Goal: Task Accomplishment & Management: Use online tool/utility

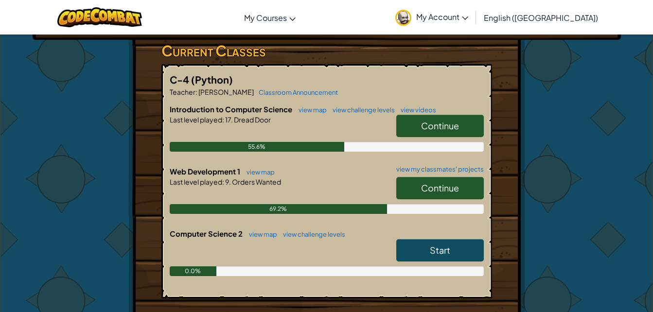
scroll to position [159, 0]
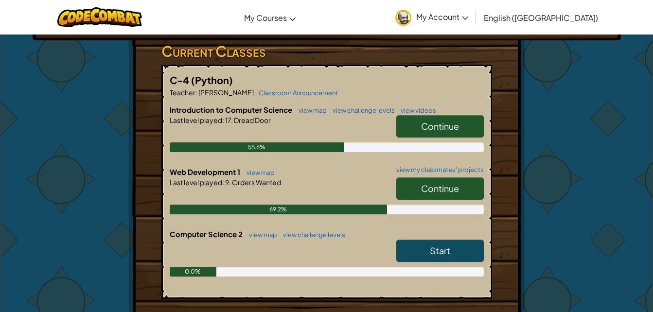
click at [459, 191] on link "Continue" at bounding box center [439, 188] width 87 height 22
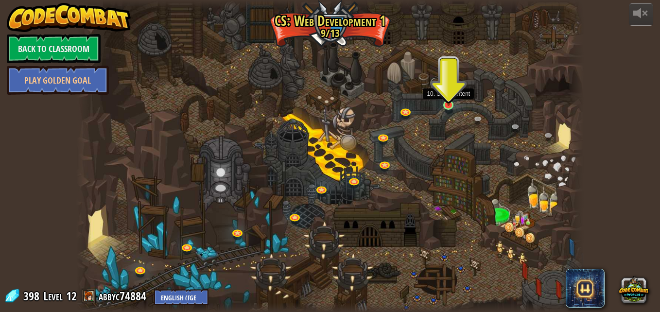
click at [451, 104] on img at bounding box center [448, 91] width 12 height 28
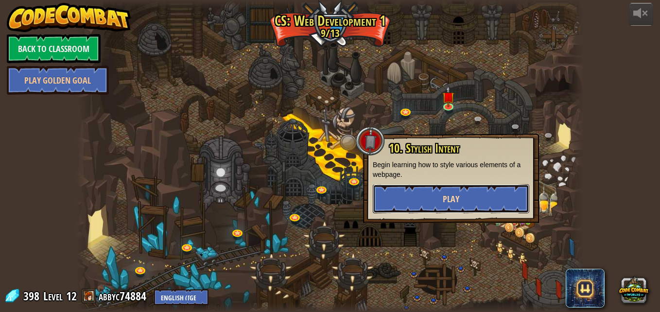
click at [447, 203] on span "Play" at bounding box center [451, 199] width 17 height 12
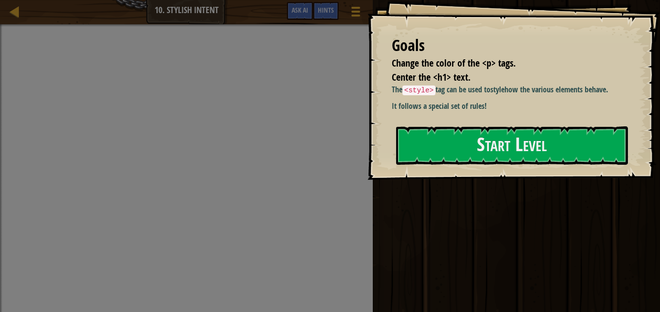
click at [460, 180] on div "Goals Change the color of the <p> tags. Center the <h1> text. The <style> tag c…" at bounding box center [513, 90] width 293 height 180
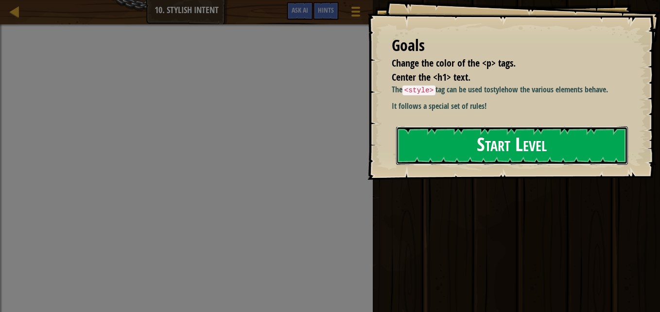
click at [436, 136] on button "Start Level" at bounding box center [512, 145] width 232 height 38
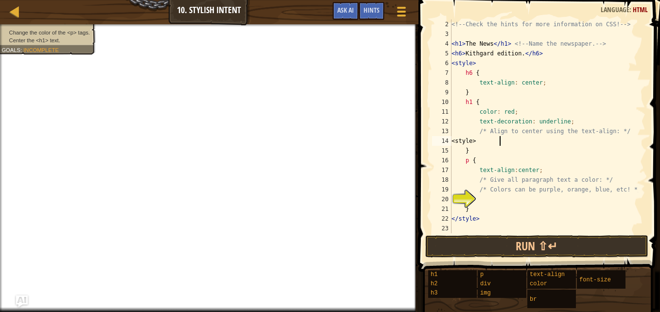
scroll to position [4, 3]
type textarea "<"
type textarea "b"
type textarea "hii"
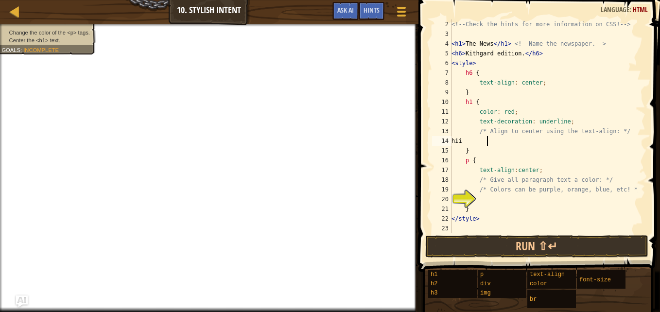
click at [491, 203] on div "<!-- Check the hints for more information on CSS! --> < h1 > The News </ h1 > <…" at bounding box center [544, 135] width 189 height 233
click at [492, 144] on div "<!-- Check the hints for more information on CSS! --> < h1 > The News </ h1 > <…" at bounding box center [544, 135] width 189 height 233
type textarea "h"
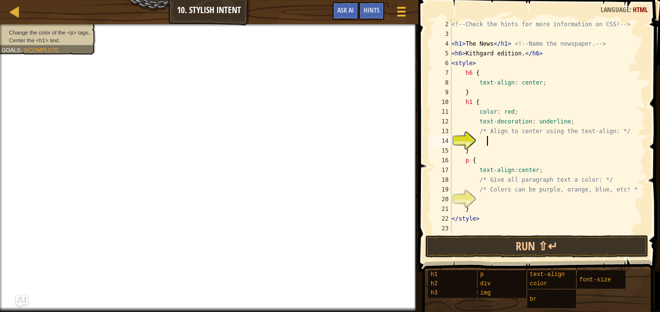
type textarea "hiii"
click at [489, 199] on div "<!-- Check the hints for more information on CSS! --> < h1 > The News </ h1 > <…" at bounding box center [544, 135] width 189 height 233
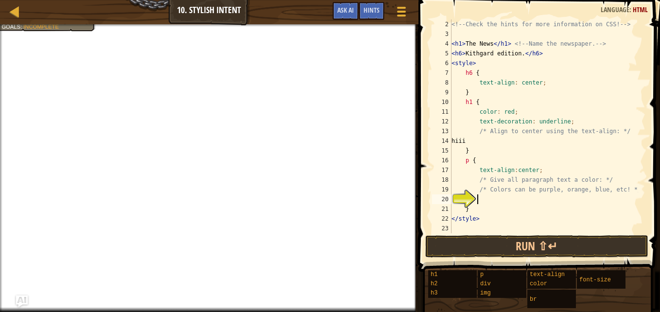
click at [433, 171] on div "17" at bounding box center [441, 170] width 19 height 10
type textarea "text-align:center;"
click at [431, 224] on div "text-align:center; 2 3 4 5 6 7 8 9 10 11 12 13 14 15 16 17 18 19 20 21 22 23 <!…" at bounding box center [537, 126] width 215 height 214
click at [482, 197] on div "<!-- Check the hints for more information on CSS! --> < h1 > The News </ h1 > <…" at bounding box center [544, 135] width 189 height 233
type textarea "h"
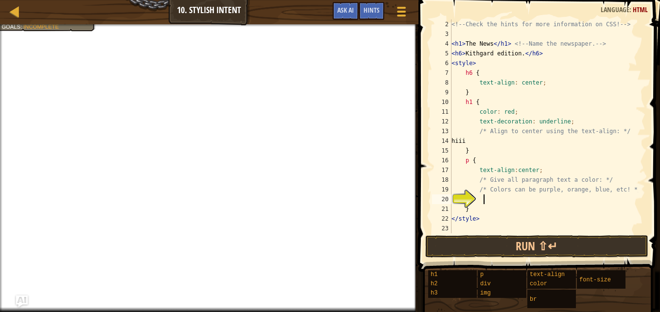
scroll to position [4, 2]
type textarea "b"
type textarea "<"
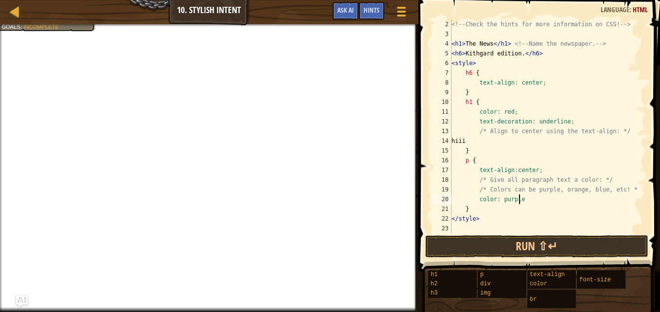
type textarea "color: purple;"
type textarea "text-decoration: underline;"
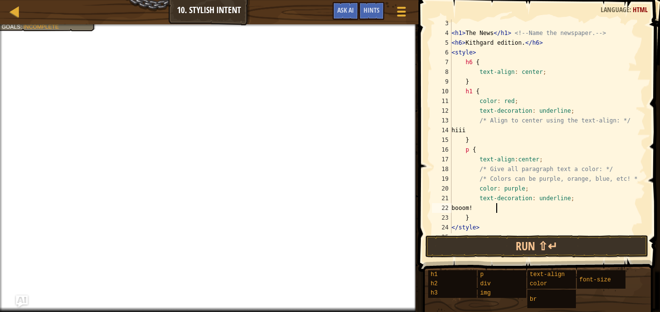
scroll to position [29, 0]
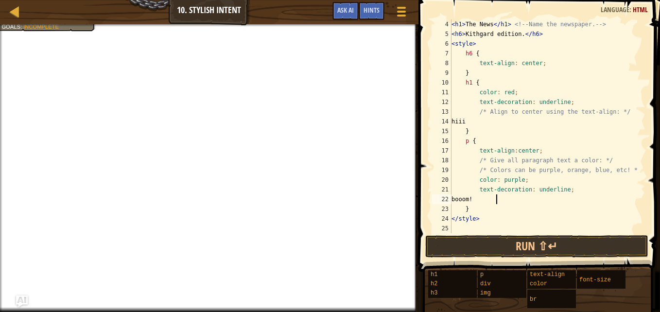
click at [485, 220] on div "< h1 > The News </ h1 > <!-- Name the newspaper. --> < h6 > Kithgard edition. <…" at bounding box center [544, 135] width 189 height 233
click at [476, 179] on div "< h1 > The News </ h1 > <!-- Name the newspaper. --> < h6 > Kithgard edition. <…" at bounding box center [544, 135] width 189 height 233
click at [472, 180] on div "< h1 > The News </ h1 > <!-- Name the newspaper. --> < h6 > Kithgard edition. <…" at bounding box center [544, 135] width 189 height 233
click at [469, 141] on div "< h1 > The News </ h1 > <!-- Name the newspaper. --> < h6 > Kithgard edition. <…" at bounding box center [544, 135] width 189 height 233
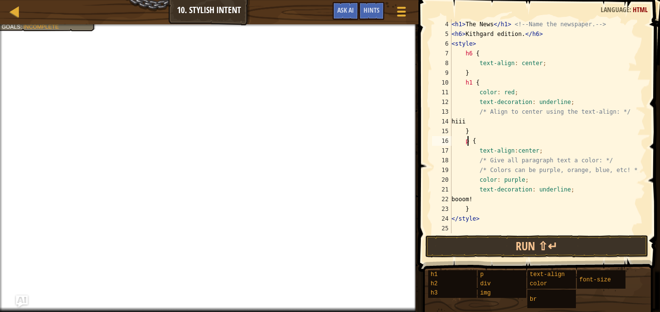
scroll to position [4, 1]
click at [506, 94] on div "< h1 > The News </ h1 > <!-- Name the newspaper. --> < h6 > Kithgard edition. <…" at bounding box center [544, 135] width 189 height 233
click at [519, 180] on div "< h1 > The News </ h1 > <!-- Name the newspaper. --> < h6 > Kithgard edition. <…" at bounding box center [544, 135] width 189 height 233
click at [510, 246] on button "Run ⇧↵" at bounding box center [536, 246] width 223 height 22
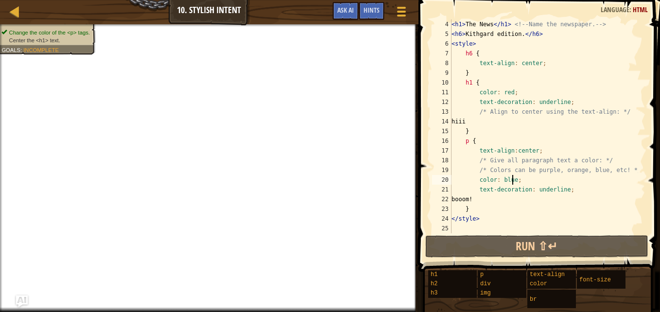
click at [70, 29] on ul "Change the color of the <p> tags. Center the <h1> text." at bounding box center [46, 37] width 90 height 16
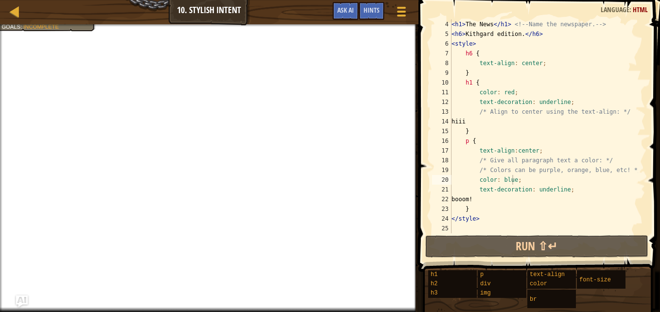
click at [512, 179] on div "< h1 > The News </ h1 > <!-- Name the newspaper. --> < h6 > Kithgard edition. <…" at bounding box center [544, 135] width 189 height 233
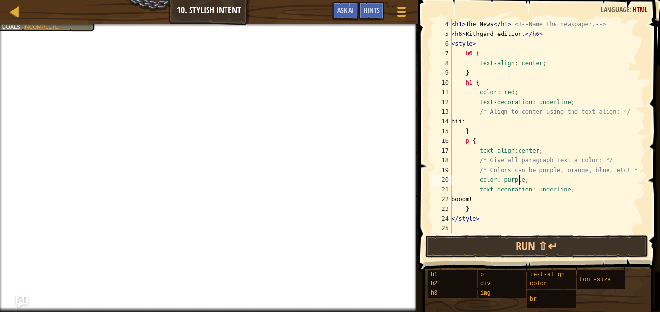
scroll to position [4, 5]
click at [503, 207] on div "< h1 > The News </ h1 > <!-- Name the newspaper. --> < h6 > Kithgard edition. <…" at bounding box center [544, 135] width 189 height 233
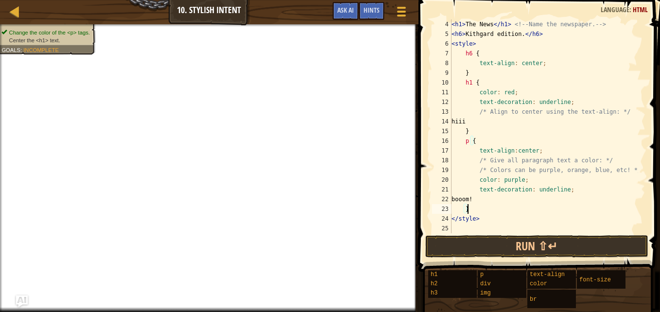
click at [56, 29] on div "Change the color of the <p> tags. Center the <h1> text. Goals : Incomplete" at bounding box center [46, 37] width 90 height 16
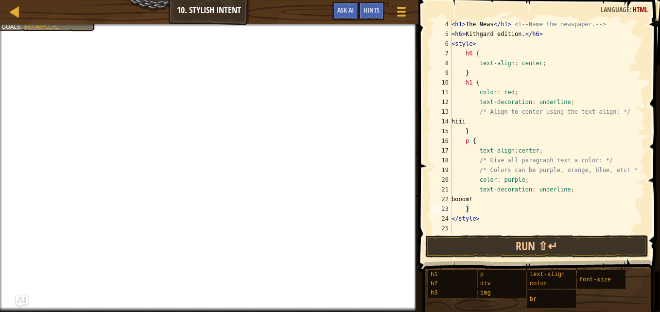
click at [463, 83] on div "< h1 > The News </ h1 > <!-- Name the newspaper. --> < h6 > Kithgard edition. <…" at bounding box center [544, 135] width 189 height 233
click at [470, 82] on div "< h1 > The News </ h1 > <!-- Name the newspaper. --> < h6 > Kithgard edition. <…" at bounding box center [544, 135] width 189 height 233
click at [495, 123] on div "< h1 > The News </ h1 > <!-- Name the newspaper. --> < h6 > Kithgard edition. <…" at bounding box center [544, 135] width 189 height 233
type textarea "h"
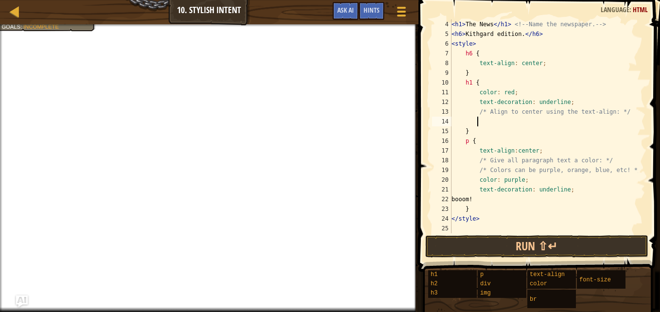
scroll to position [4, 0]
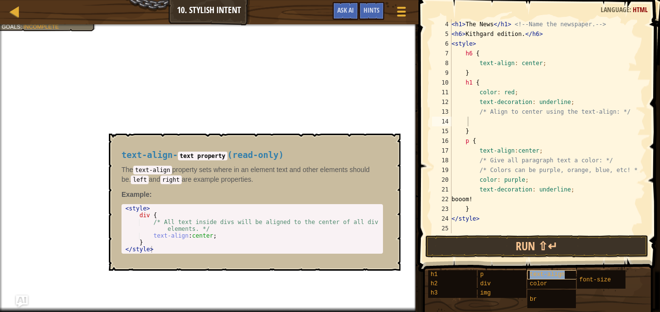
click at [561, 275] on span "text-align" at bounding box center [547, 274] width 35 height 7
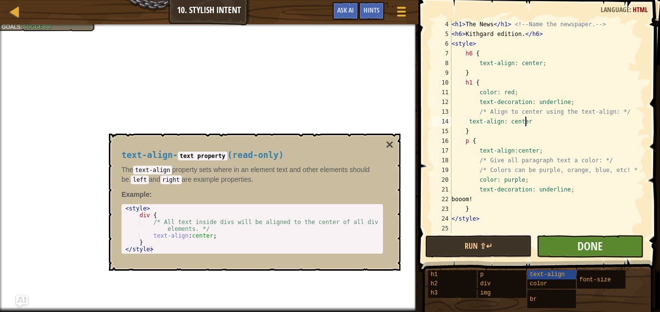
type textarea "text-align: center"
click at [609, 247] on button "Done" at bounding box center [590, 246] width 106 height 22
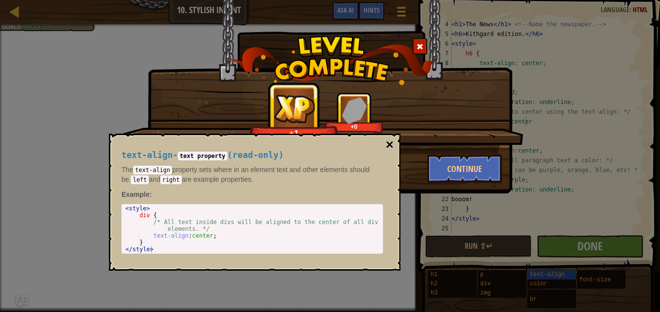
click at [393, 141] on button "×" at bounding box center [390, 145] width 8 height 14
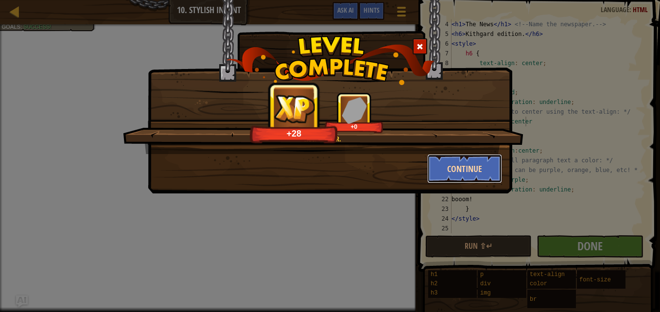
click at [461, 163] on button "Continue" at bounding box center [464, 168] width 75 height 29
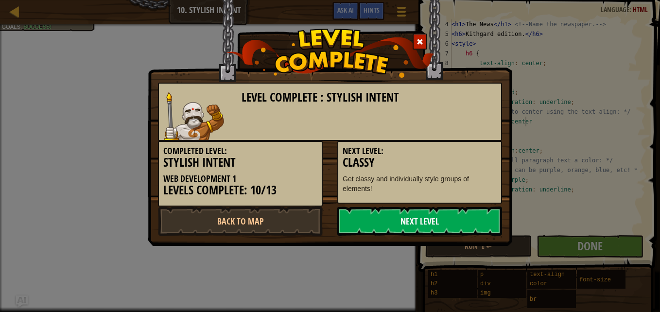
click at [403, 225] on link "Next Level" at bounding box center [419, 221] width 165 height 29
click at [404, 1] on body "Map Web Development 1 10. Stylish Intent Game Menu Done Hints Ask AI 1 הההההההה…" at bounding box center [330, 0] width 660 height 1
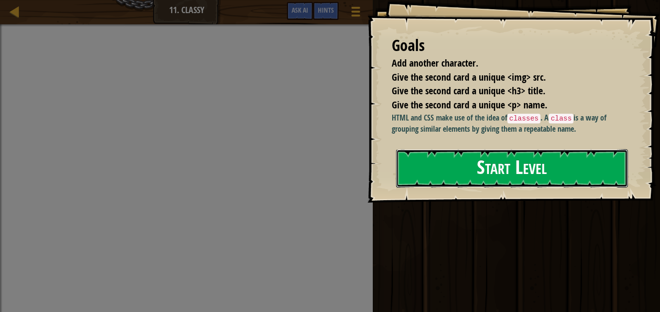
click at [504, 188] on button "Start Level" at bounding box center [512, 168] width 232 height 38
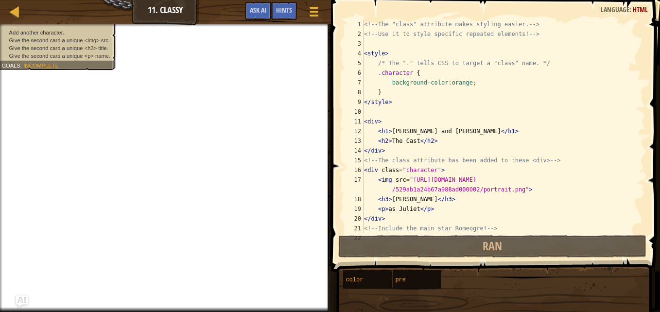
scroll to position [19, 0]
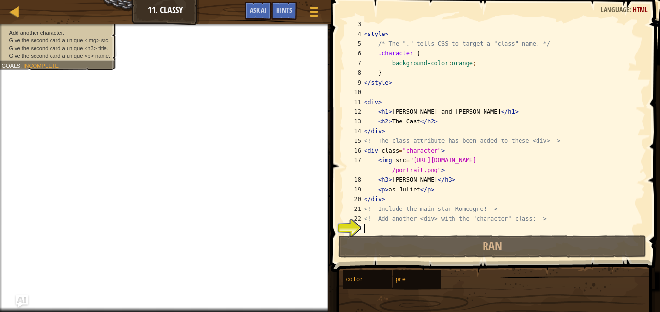
type textarea "/"
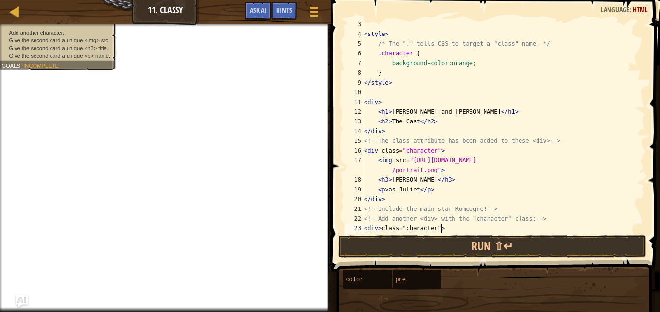
scroll to position [4, 6]
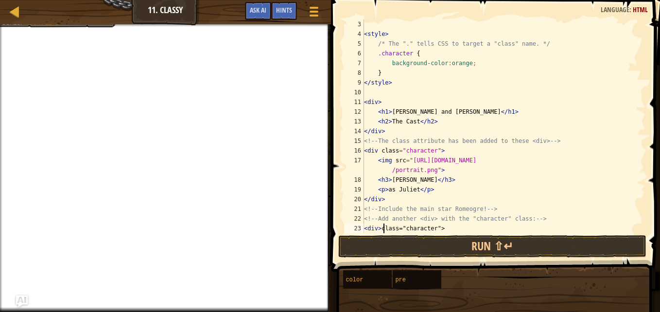
click at [383, 230] on div "< style > /* The "." tells CSS to target a "class" name. */ .character { backgr…" at bounding box center [500, 135] width 276 height 233
click at [464, 223] on div "< style > /* The "." tells CSS to target a "class" name. */ .character { backgr…" at bounding box center [500, 135] width 276 height 233
click at [452, 226] on div "< style > /* The "." tells CSS to target a "class" name. */ .character { backgr…" at bounding box center [500, 135] width 276 height 233
type textarea "<div class="character">"
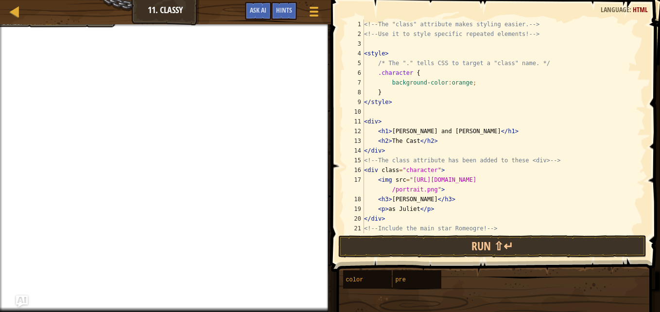
scroll to position [39, 0]
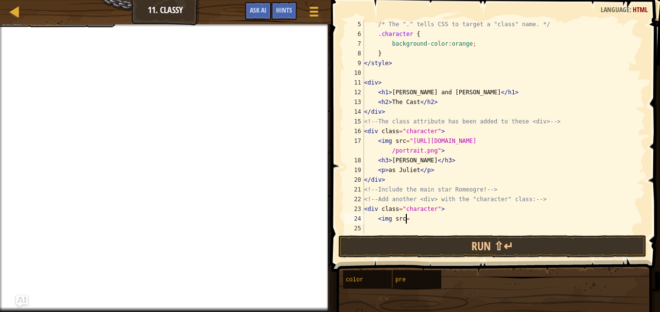
paste textarea "[URL][DOMAIN_NAME]"
type textarea "<img src=[URL][DOMAIN_NAME]"
type textarea "`"
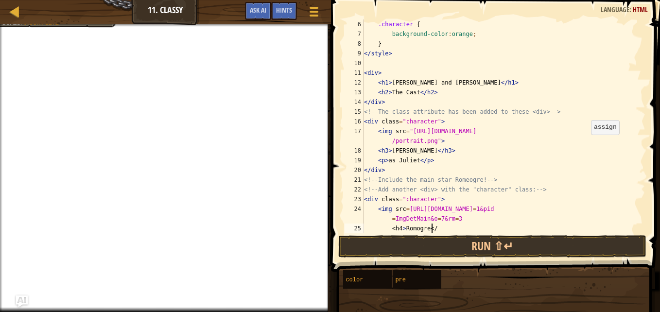
scroll to position [4, 5]
type textarea "<h4>Romogre</h3>"
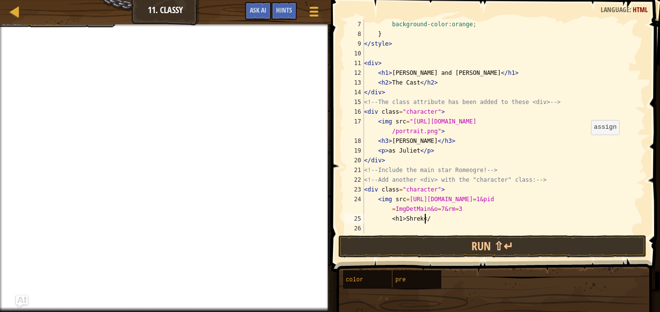
scroll to position [4, 5]
type textarea "<h1>Shrek</h1>"
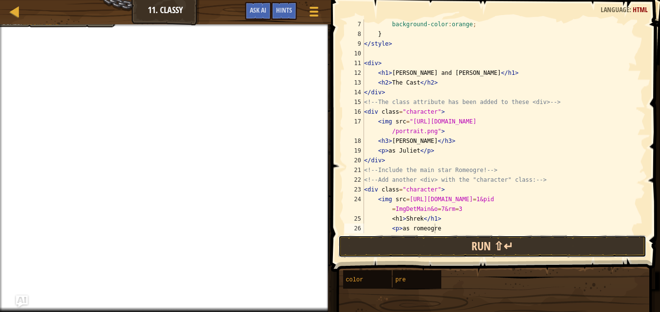
click at [523, 246] on button "Run ⇧↵" at bounding box center [492, 246] width 308 height 22
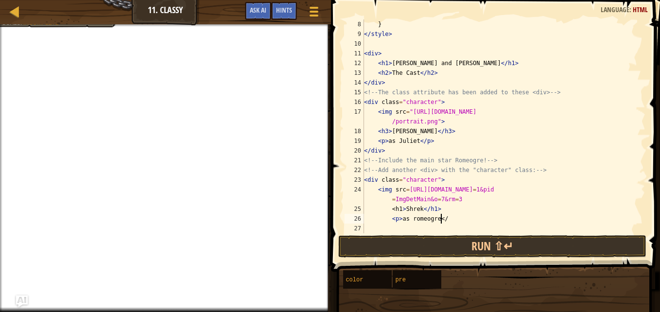
scroll to position [4, 6]
type textarea "<p>as romeogre</p>"
click at [578, 253] on button "Run ⇧↵" at bounding box center [492, 246] width 308 height 22
click at [591, 242] on button "Run ⇧↵" at bounding box center [492, 246] width 308 height 22
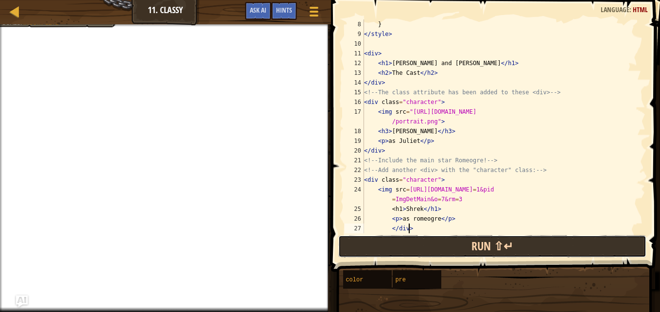
click at [590, 242] on button "Run ⇧↵" at bounding box center [492, 246] width 308 height 22
click at [589, 239] on button "Run ⇧↵" at bounding box center [492, 246] width 308 height 22
click at [587, 239] on button "Run ⇧↵" at bounding box center [492, 246] width 308 height 22
click at [581, 239] on button "Run ⇧↵" at bounding box center [492, 246] width 308 height 22
click at [579, 239] on button "Run ⇧↵" at bounding box center [492, 246] width 308 height 22
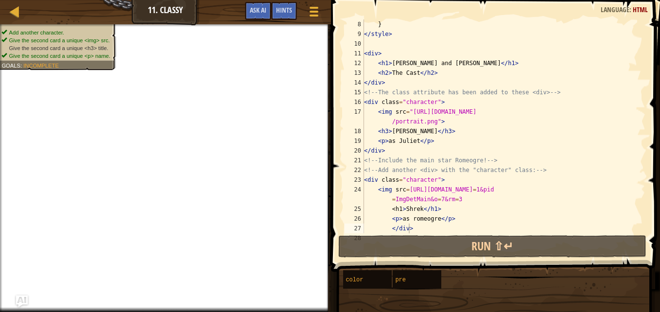
click at [104, 27] on div "Add another character. Give the second card a unique <img> src. Give the second…" at bounding box center [52, 44] width 127 height 52
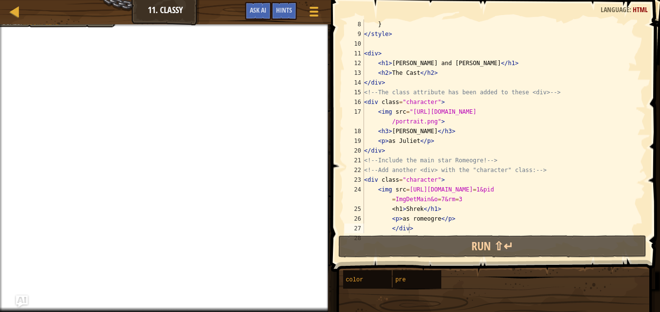
click at [397, 209] on div "} </ style > < div > < h1 > [PERSON_NAME] and [PERSON_NAME] </ h1 > < h2 > The …" at bounding box center [500, 135] width 276 height 233
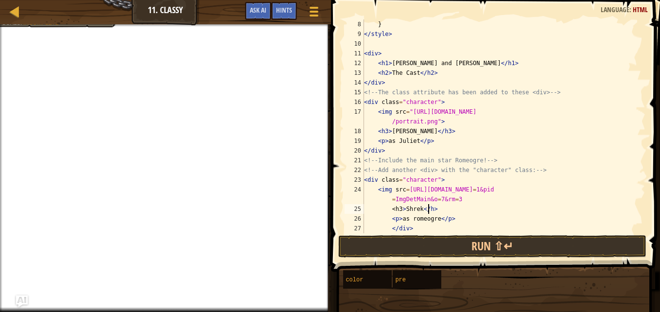
scroll to position [4, 5]
click at [102, 25] on div at bounding box center [165, 25] width 331 height 2
click at [92, 25] on div at bounding box center [165, 25] width 331 height 2
click at [76, 24] on div at bounding box center [165, 25] width 331 height 2
drag, startPoint x: 327, startPoint y: 101, endPoint x: 329, endPoint y: 44, distance: 56.9
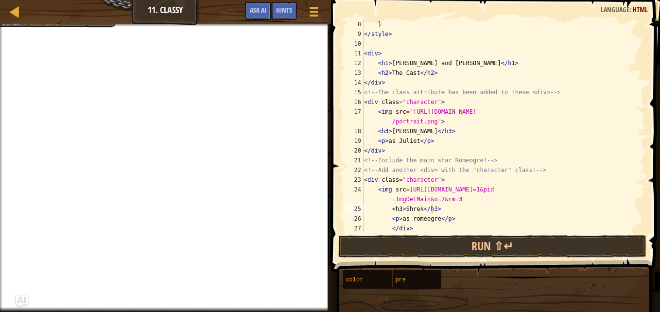
click at [329, 44] on div "Hints Image Gallery <h3>Shrek</h3> 8 9 10 11 12 13 14 15 16 17 18 19 20 21 22 2…" at bounding box center [494, 156] width 332 height 312
click at [106, 25] on div at bounding box center [165, 25] width 331 height 2
click at [104, 9] on div "Map Web Development 1 11. Classy Game Menu Done Hints Ask AI" at bounding box center [165, 12] width 331 height 24
click at [107, 26] on div at bounding box center [165, 25] width 331 height 2
click at [96, 23] on div "Map Web Development 1 11. Classy Game Menu Done Hints Ask AI" at bounding box center [165, 12] width 331 height 24
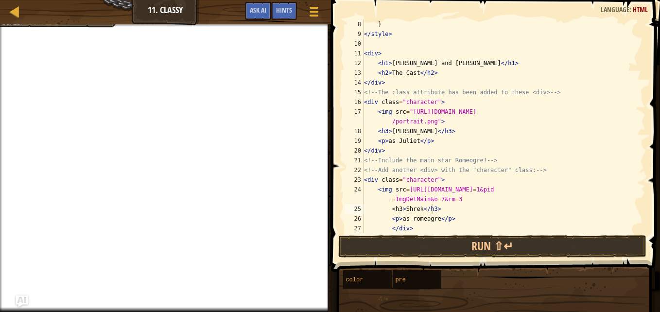
click at [100, 26] on div at bounding box center [165, 25] width 331 height 2
click at [91, 22] on div "Map Web Development 1 11. Classy Game Menu Done Hints Ask AI" at bounding box center [165, 12] width 331 height 24
drag, startPoint x: 327, startPoint y: 50, endPoint x: 327, endPoint y: 33, distance: 16.5
click at [327, 33] on div at bounding box center [327, 156] width 1 height 312
click at [327, 35] on div at bounding box center [327, 156] width 1 height 312
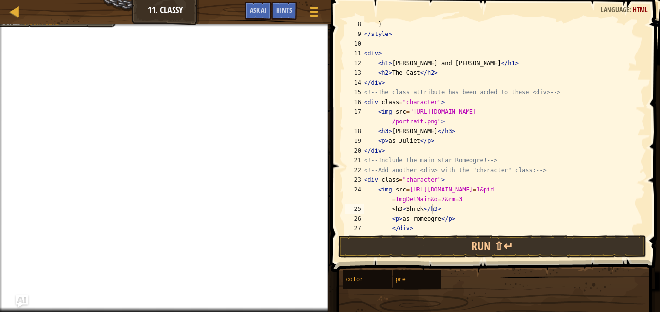
click at [44, 23] on div "Map Web Development 1 11. Classy Game Menu Done Hints Ask AI" at bounding box center [165, 12] width 331 height 24
click at [67, 26] on div at bounding box center [165, 25] width 331 height 2
click at [100, 26] on div at bounding box center [165, 25] width 331 height 2
click at [90, 26] on div at bounding box center [165, 25] width 331 height 2
click at [99, 24] on div at bounding box center [165, 25] width 331 height 2
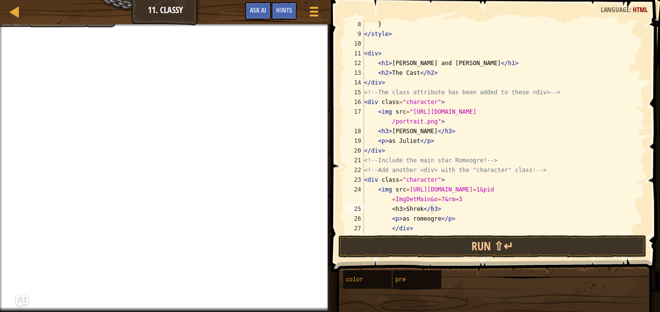
click at [15, 26] on div at bounding box center [165, 25] width 331 height 2
click at [53, 26] on div at bounding box center [165, 25] width 331 height 2
click at [399, 213] on div "} </ style > < div > < h1 > [PERSON_NAME] and [PERSON_NAME] </ h1 > < h2 > The …" at bounding box center [500, 135] width 276 height 233
click at [479, 198] on div "} </ style > < div > < h1 > [PERSON_NAME] and [PERSON_NAME] </ h1 > < h2 > The …" at bounding box center [500, 135] width 276 height 233
click at [401, 209] on div "} </ style > < div > < h1 > [PERSON_NAME] and [PERSON_NAME] </ h1 > < h2 > The …" at bounding box center [500, 135] width 276 height 233
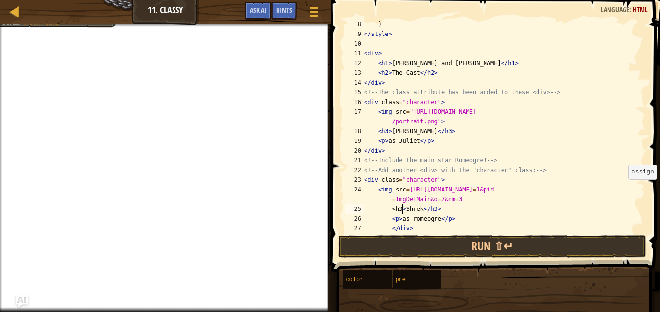
scroll to position [78, 0]
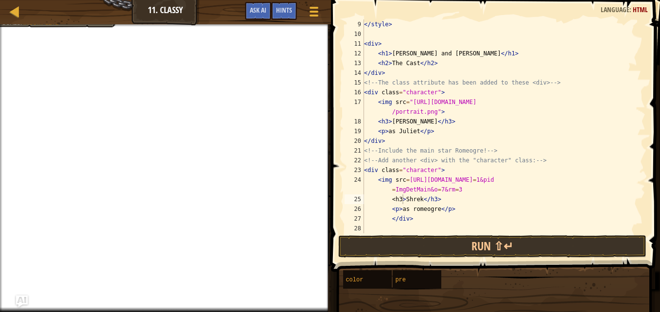
click at [105, 24] on div "Map Web Development 1 11. Classy Game Menu Done Hints Ask AI" at bounding box center [165, 12] width 331 height 24
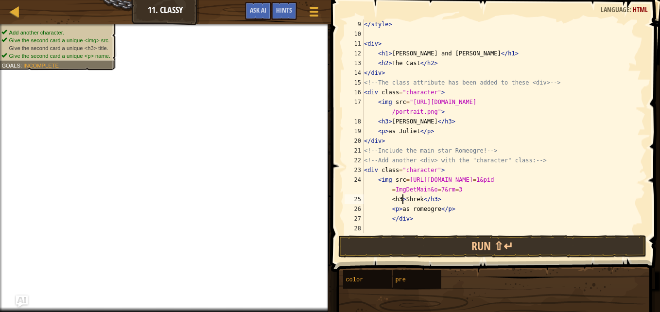
click at [106, 31] on ul "Add another character. Give the second card a unique <img> src. Give the second…" at bounding box center [56, 44] width 111 height 31
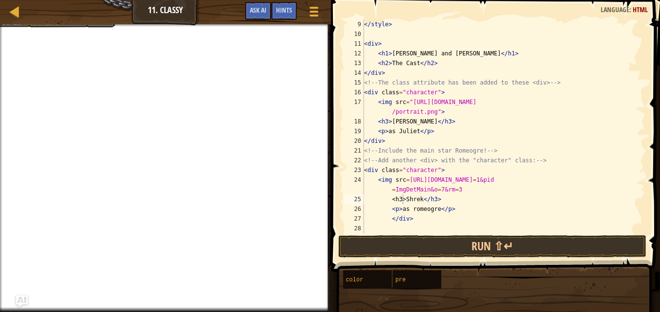
click at [400, 198] on div "</ style > < div > < h1 > [PERSON_NAME] and [PERSON_NAME] </ h1 > < h2 > The Ca…" at bounding box center [500, 135] width 276 height 233
click at [434, 198] on div "</ style > < div > < h1 > [PERSON_NAME] and [PERSON_NAME] </ h1 > < h2 > The Ca…" at bounding box center [500, 135] width 276 height 233
click at [451, 204] on div "</ style > < div > < h1 > [PERSON_NAME] and [PERSON_NAME] </ h1 > < h2 > The Ca…" at bounding box center [500, 135] width 276 height 233
click at [400, 198] on div "</ style > < div > < h1 > [PERSON_NAME] and [PERSON_NAME] </ h1 > < h2 > The Ca…" at bounding box center [500, 135] width 276 height 233
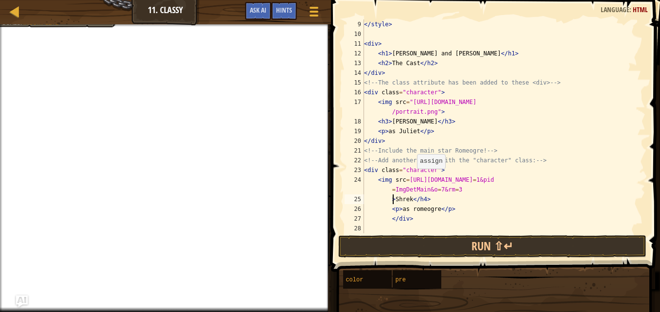
scroll to position [4, 2]
click at [310, 14] on div at bounding box center [313, 11] width 13 height 14
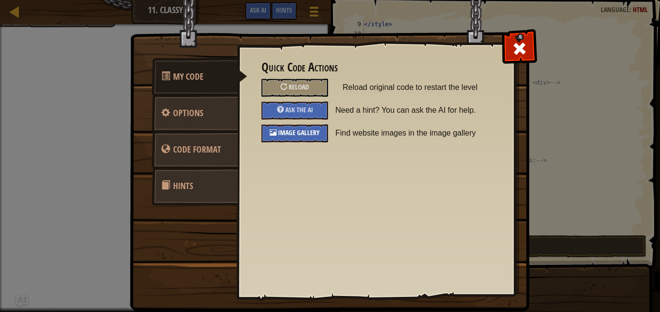
click at [311, 133] on span "Image Gallery" at bounding box center [299, 132] width 42 height 9
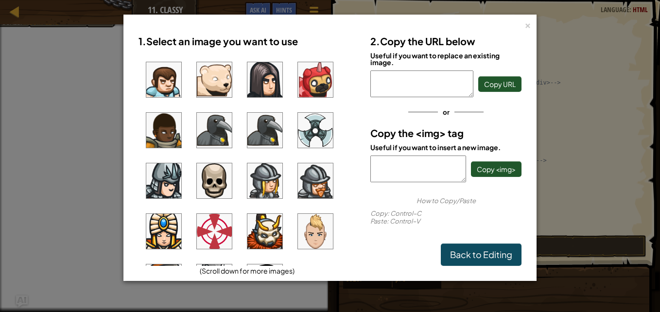
scroll to position [747, 0]
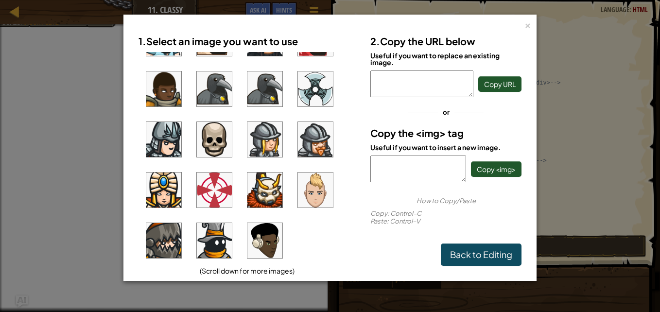
click at [528, 160] on div "2. Copy the URL below Useful if you want to replace an existing image. Copy URL…" at bounding box center [446, 148] width 166 height 236
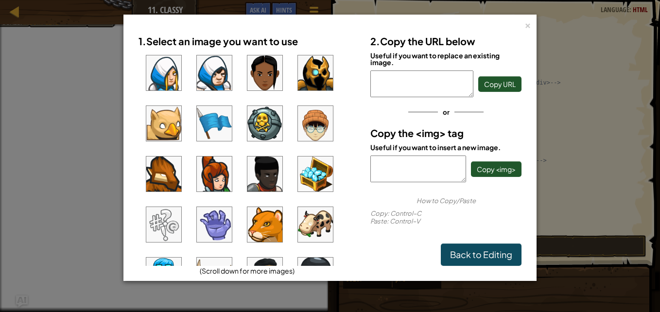
scroll to position [0, 0]
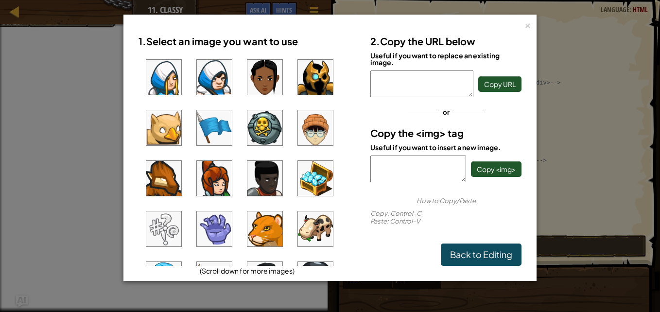
click at [216, 86] on img at bounding box center [214, 77] width 35 height 35
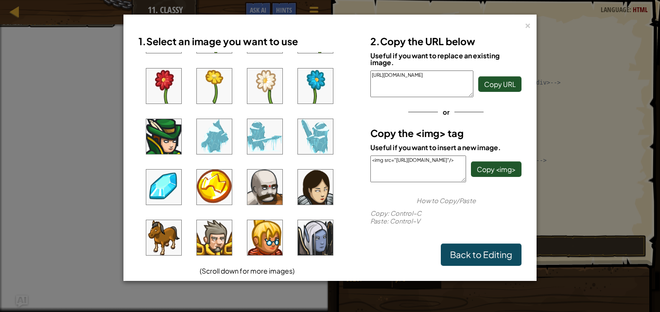
scroll to position [295, 0]
click at [271, 186] on img at bounding box center [264, 186] width 35 height 35
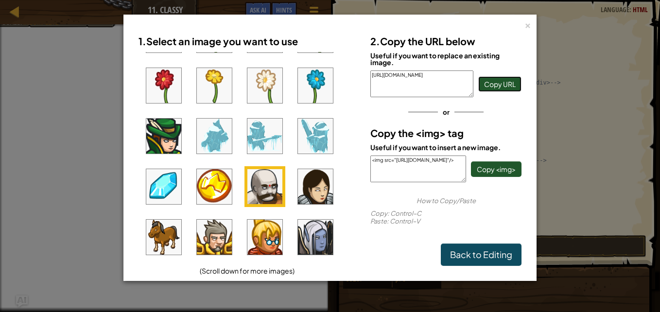
click at [502, 88] on span "Copy URL" at bounding box center [500, 84] width 32 height 9
click at [527, 25] on div "×" at bounding box center [527, 24] width 7 height 10
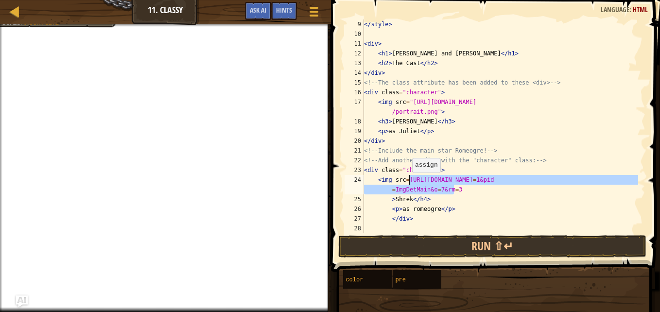
drag, startPoint x: 458, startPoint y: 188, endPoint x: 407, endPoint y: 182, distance: 51.4
click at [407, 182] on div "</ style > < div > < h1 > [PERSON_NAME] and [PERSON_NAME] </ h1 > < h2 > The Ca…" at bounding box center [500, 135] width 276 height 233
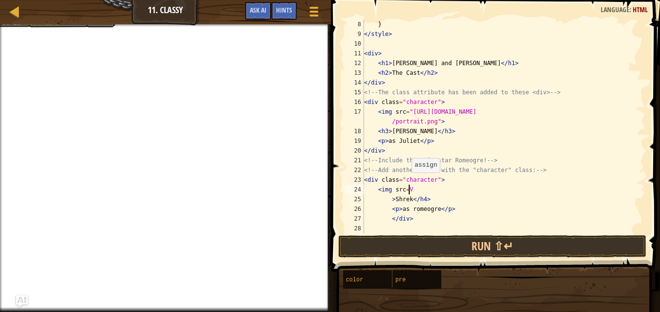
scroll to position [4, 3]
paste textarea "[URL][DOMAIN_NAME]"
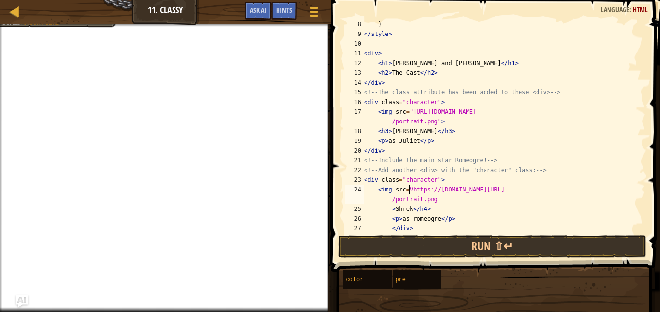
click at [409, 190] on div "} </ style > < div > < h1 > [PERSON_NAME] and [PERSON_NAME] </ h1 > < h2 > The …" at bounding box center [500, 135] width 276 height 233
click at [408, 209] on div "} </ style > < div > < h1 > [PERSON_NAME] and [PERSON_NAME] </ h1 > < h2 > The …" at bounding box center [500, 135] width 276 height 233
click at [386, 133] on div "} </ style > < div > < h1 > [PERSON_NAME] and [PERSON_NAME] </ h1 > < h2 > The …" at bounding box center [500, 135] width 276 height 233
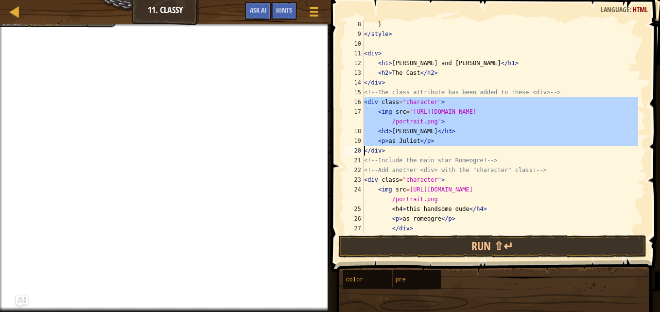
drag, startPoint x: 364, startPoint y: 102, endPoint x: 441, endPoint y: 140, distance: 86.5
click at [441, 140] on div "<h3>[PERSON_NAME]</h3> 8 9 10 11 12 13 14 15 16 17 18 19 20 21 22 23 24 25 26 2…" at bounding box center [494, 126] width 303 height 214
click at [424, 226] on div "} </ style > < div > < h1 > [PERSON_NAME] and [PERSON_NAME] </ h1 > < h2 > The …" at bounding box center [500, 135] width 276 height 233
type textarea "</div>"
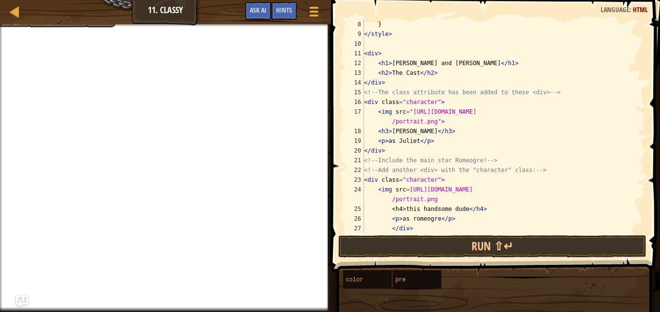
type textarea "\"
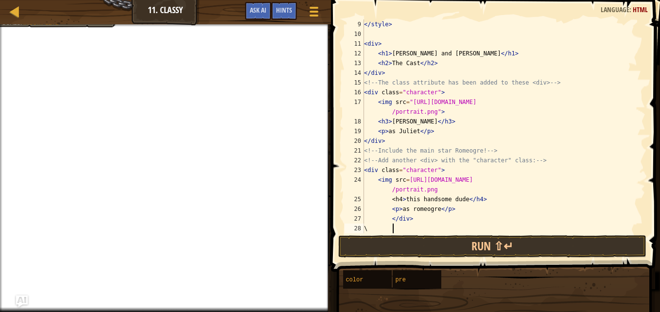
scroll to position [78, 0]
paste textarea
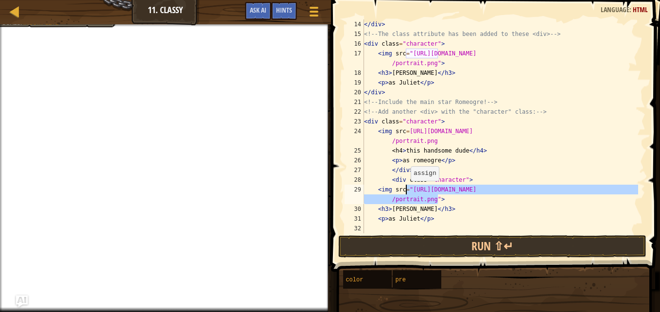
drag, startPoint x: 436, startPoint y: 200, endPoint x: 406, endPoint y: 191, distance: 32.0
click at [406, 191] on div "</ div > <!-- The class attribute has been added to these <div> --> < div class…" at bounding box center [500, 135] width 276 height 233
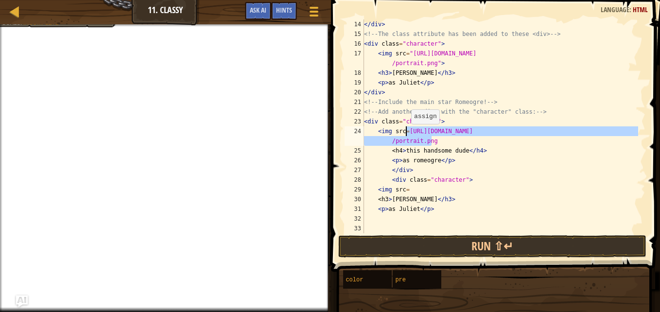
drag, startPoint x: 435, startPoint y: 143, endPoint x: 406, endPoint y: 134, distance: 30.3
click at [406, 134] on div "</ div > <!-- The class attribute has been added to these <div> --> < div class…" at bounding box center [500, 135] width 276 height 233
click at [411, 191] on div "</ div > <!-- The class attribute has been added to these <div> --> < div class…" at bounding box center [500, 135] width 276 height 233
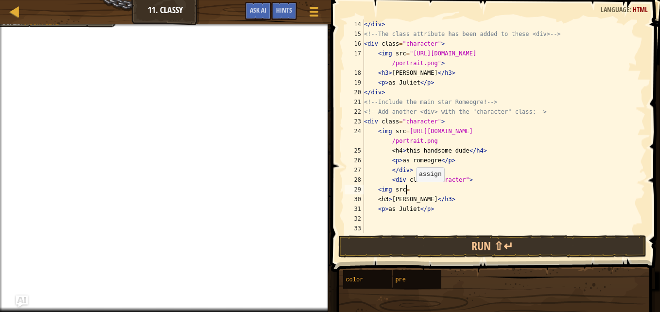
paste textarea "[URL][DOMAIN_NAME]"
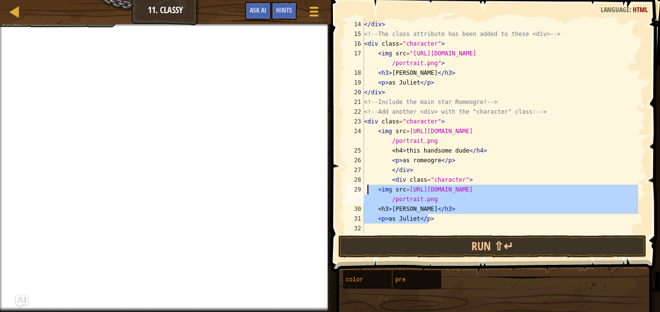
drag, startPoint x: 435, startPoint y: 220, endPoint x: 367, endPoint y: 191, distance: 73.4
click at [367, 191] on div "</ div > <!-- The class attribute has been added to these <div> --> < div class…" at bounding box center [500, 135] width 276 height 233
type textarea "<img src=[URL][DOMAIN_NAME] <h3>[PERSON_NAME]</h3>"
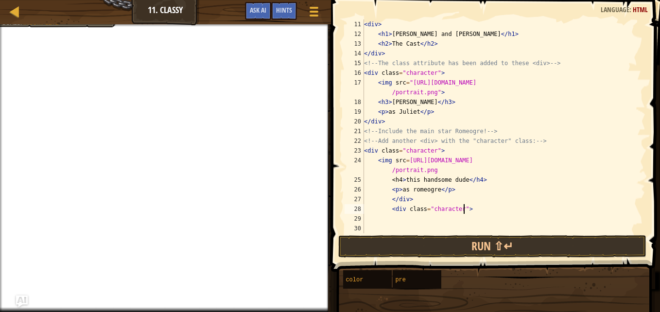
scroll to position [97, 0]
type textarea "<"
click at [328, 93] on div at bounding box center [327, 156] width 1 height 312
click at [328, 151] on span at bounding box center [496, 122] width 337 height 300
click at [261, 11] on span "Ask AI" at bounding box center [258, 9] width 17 height 9
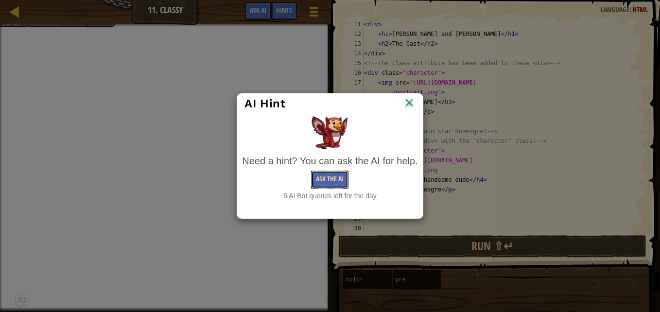
click at [328, 184] on button "Ask the AI" at bounding box center [329, 180] width 37 height 18
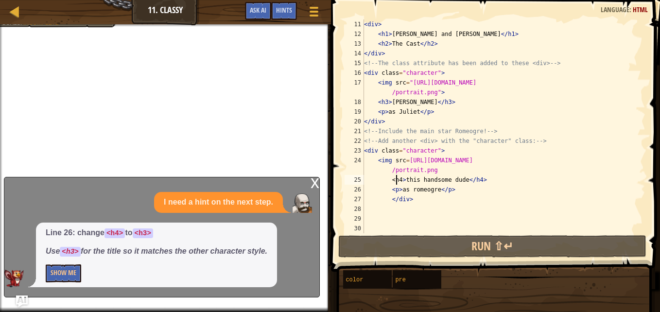
click at [398, 179] on div "< div > < h1 > [PERSON_NAME] and [PERSON_NAME] </ h1 > < h2 > The Cast </ h2 > …" at bounding box center [500, 135] width 276 height 233
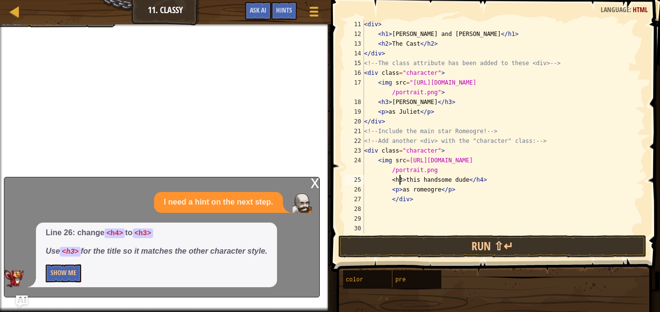
scroll to position [4, 3]
click at [475, 180] on div "< div > < h1 > [PERSON_NAME] and [PERSON_NAME] </ h1 > < h2 > The Cast </ h2 > …" at bounding box center [500, 135] width 276 height 233
type textarea "<h3> this handsome dude</h3>"
click at [74, 275] on button "Show Me" at bounding box center [63, 273] width 35 height 18
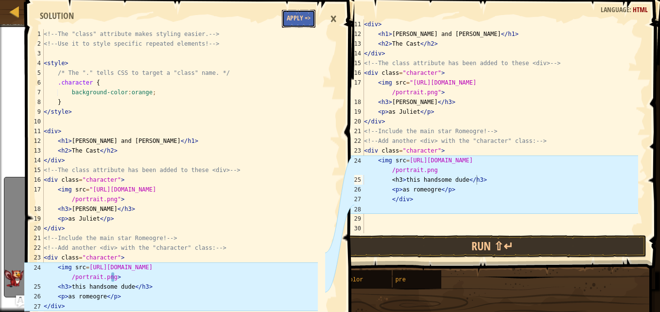
click at [296, 22] on button "Apply =>" at bounding box center [299, 19] width 34 height 18
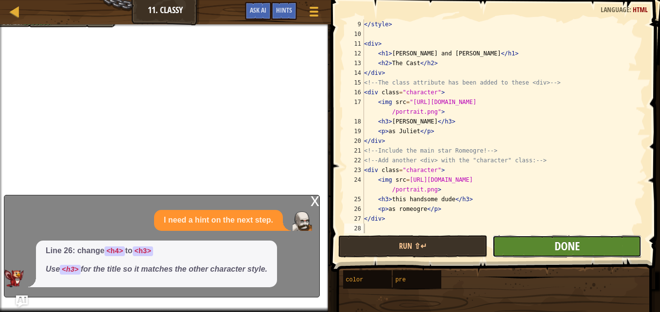
click at [560, 247] on span "Done" at bounding box center [567, 246] width 25 height 16
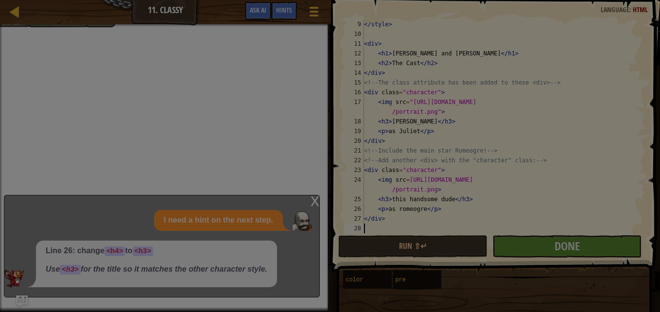
scroll to position [4, 0]
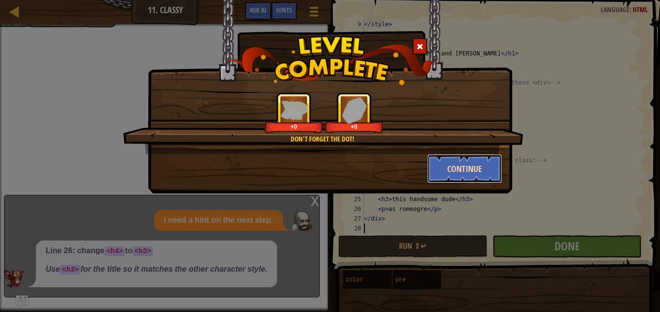
click at [447, 177] on button "Continue" at bounding box center [464, 168] width 75 height 29
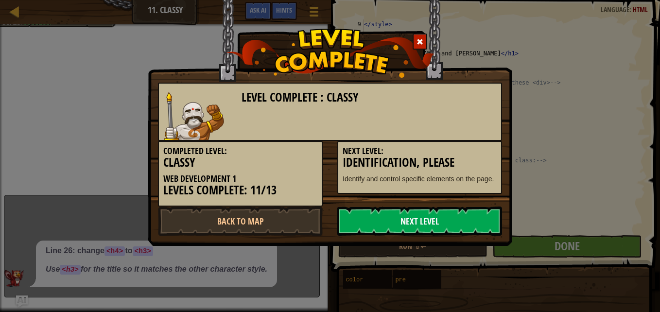
click at [421, 215] on link "Next Level" at bounding box center [419, 221] width 165 height 29
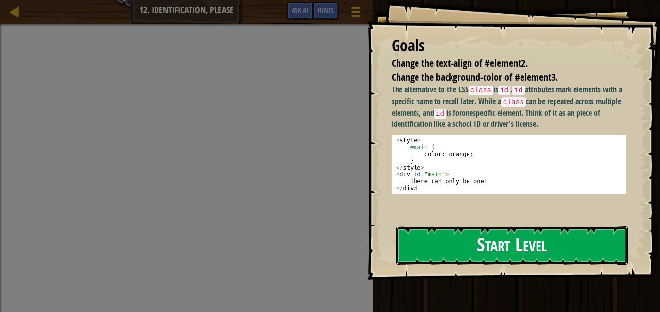
click at [475, 242] on button "Start Level" at bounding box center [512, 245] width 232 height 38
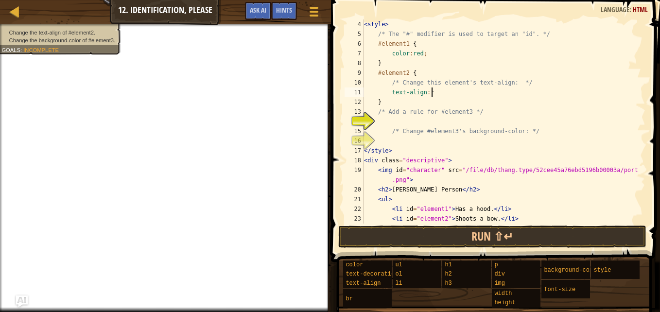
scroll to position [4, 5]
type textarea "text-align: left"
click at [389, 121] on div "< style > /* The "#" modifier is used to target an "id". */ #element1 { color :…" at bounding box center [500, 131] width 276 height 224
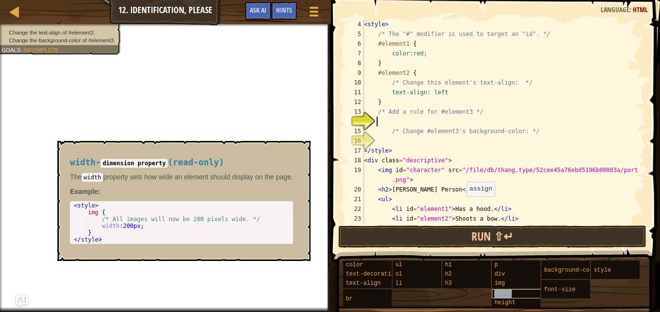
click at [517, 297] on div "width" at bounding box center [525, 293] width 66 height 9
type textarea "width"
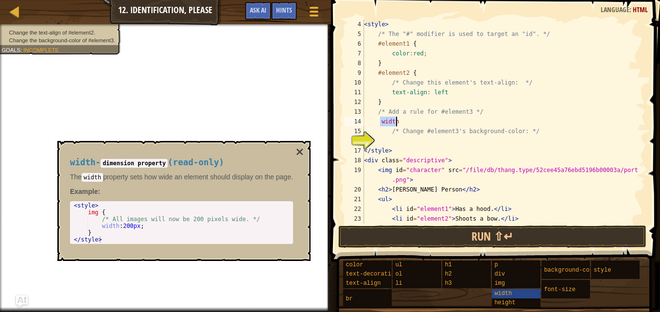
click at [416, 119] on div "< style > /* The "#" modifier is used to target an "id". */ #element1 { color :…" at bounding box center [500, 121] width 276 height 204
click at [303, 154] on button "×" at bounding box center [300, 152] width 8 height 14
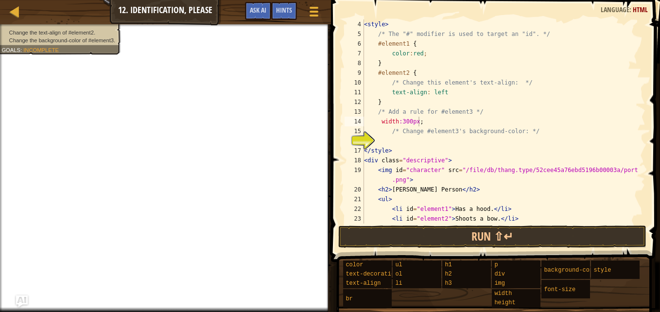
click at [409, 121] on div "< style > /* The "#" modifier is used to target an "id". */ #element1 { color :…" at bounding box center [500, 131] width 276 height 224
click at [439, 103] on div "< style > /* The "#" modifier is used to target an "id". */ #element1 { color :…" at bounding box center [500, 131] width 276 height 224
click at [447, 123] on div "< style > /* The "#" modifier is used to target an "id". */ #element1 { color :…" at bounding box center [500, 131] width 276 height 224
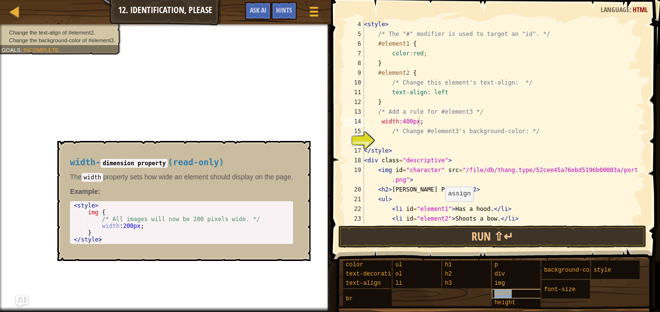
click at [512, 295] on div "width" at bounding box center [525, 293] width 66 height 9
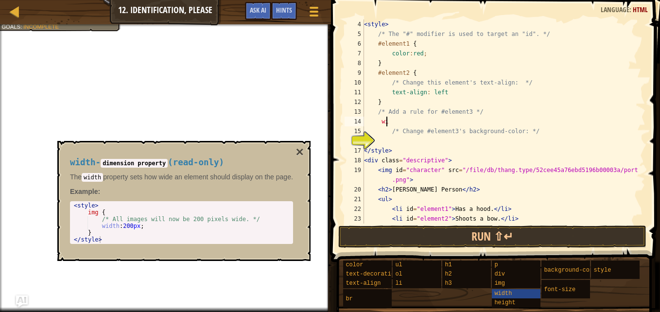
type textarea "w"
click at [452, 88] on div "< style > /* The "#" modifier is used to target an "id". */ #element1 { color :…" at bounding box center [500, 131] width 276 height 224
click at [398, 126] on div "< style > /* The "#" modifier is used to target an "id". */ #element1 { color :…" at bounding box center [500, 131] width 276 height 224
click at [451, 90] on div "< style > /* The "#" modifier is used to target an "id". */ #element1 { color :…" at bounding box center [500, 131] width 276 height 224
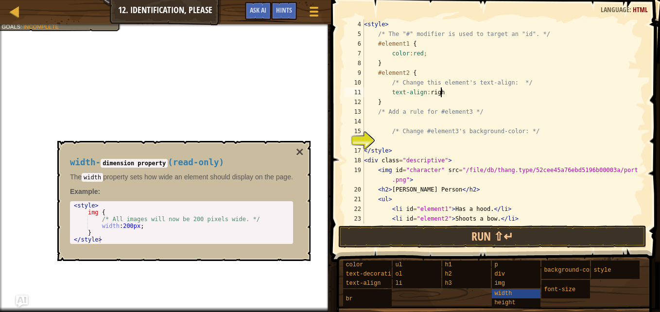
type textarea "text-align: right"
click at [397, 122] on div "< style > /* The "#" modifier is used to target an "id". */ #element1 { color :…" at bounding box center [500, 131] width 276 height 224
click at [570, 267] on span "background-color" at bounding box center [572, 270] width 56 height 7
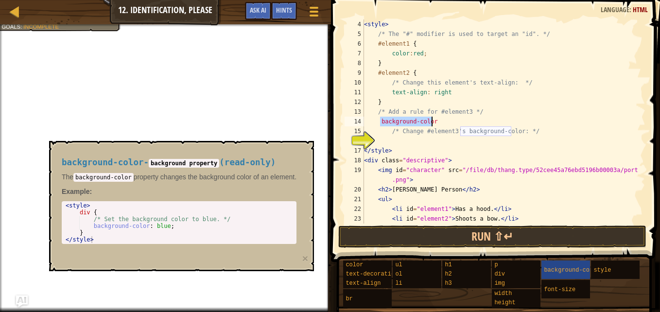
click at [448, 123] on div "< style > /* The "#" modifier is used to target an "id". */ #element1 { color :…" at bounding box center [500, 121] width 276 height 204
type textarea "background-color: purple;"
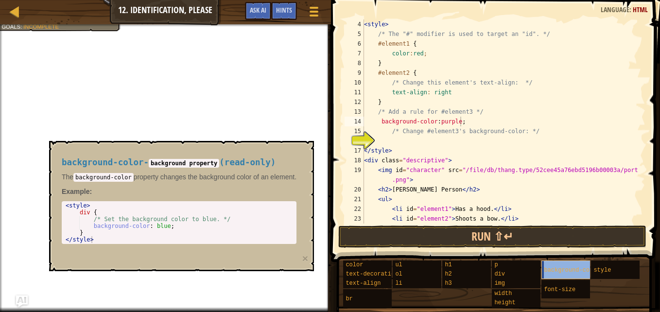
click at [572, 268] on span "background-color" at bounding box center [572, 270] width 56 height 7
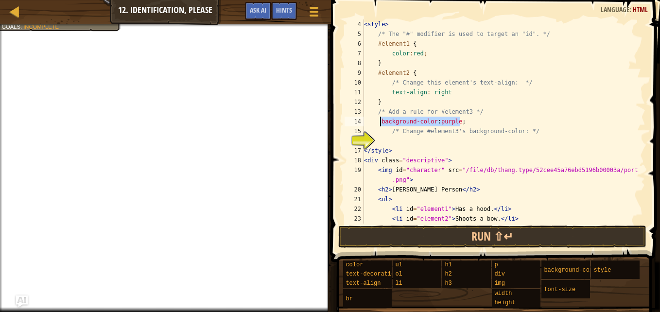
drag, startPoint x: 465, startPoint y: 120, endPoint x: 375, endPoint y: 121, distance: 90.4
click at [375, 121] on div "< style > /* The "#" modifier is used to target an "id". */ #element1 { color :…" at bounding box center [500, 131] width 276 height 224
click at [388, 144] on div "< style > /* The "#" modifier is used to target an "id". */ #element1 { color :…" at bounding box center [500, 131] width 276 height 224
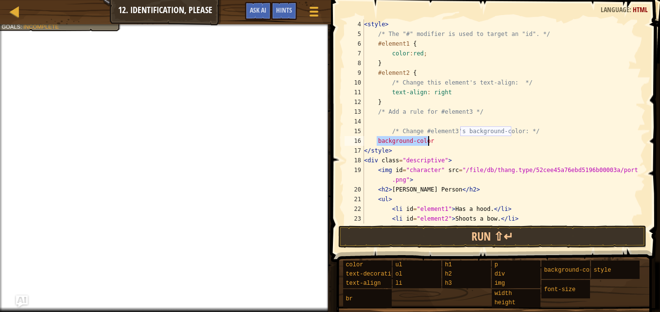
click at [437, 142] on div "< style > /* The "#" modifier is used to target an "id". */ #element1 { color :…" at bounding box center [500, 121] width 276 height 204
click at [430, 140] on div "< style > /* The "#" modifier is used to target an "id". */ #element1 { color :…" at bounding box center [500, 131] width 276 height 224
type textarea "background-color: purple;"
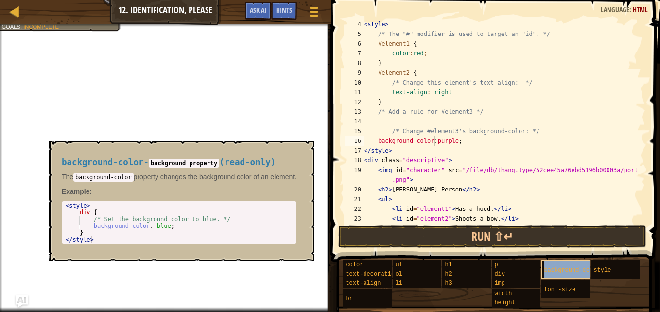
click at [576, 266] on div "background-color" at bounding box center [574, 270] width 66 height 18
click at [385, 124] on div "< style > /* The "#" modifier is used to target an "id". */ #element1 { color :…" at bounding box center [500, 131] width 276 height 224
click at [371, 123] on div "< style > /* The "#" modifier is used to target an "id". */ #element1 { color :…" at bounding box center [500, 131] width 276 height 224
click at [460, 140] on div "< style > /* The "#" modifier is used to target an "id". */ #element1 { color :…" at bounding box center [500, 131] width 276 height 224
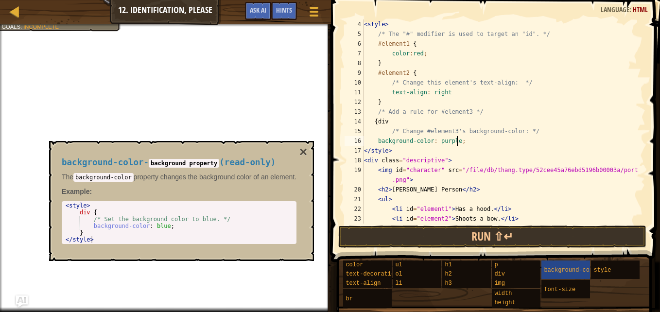
scroll to position [4, 7]
type textarea "background-color: purple;"
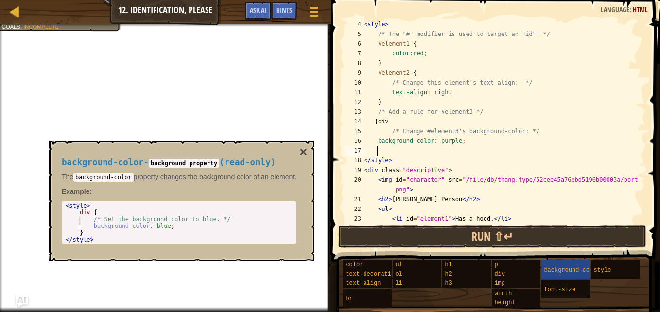
scroll to position [4, 0]
click at [307, 149] on div "background-color - background property ( read-only ) The background-color prope…" at bounding box center [181, 201] width 265 height 120
click at [374, 152] on div "< style > /* The "#" modifier is used to target an "id". */ #element1 { color :…" at bounding box center [500, 131] width 276 height 224
click at [307, 155] on div "background-color - background property ( read-only ) The background-color prope…" at bounding box center [181, 201] width 265 height 120
click at [609, 266] on div "style" at bounding box center [624, 270] width 66 height 18
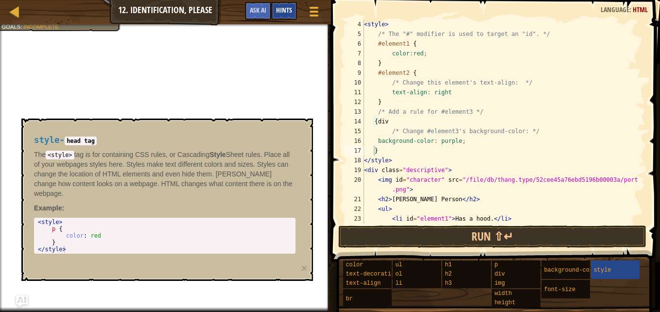
click at [276, 10] on div "Hints" at bounding box center [284, 11] width 26 height 18
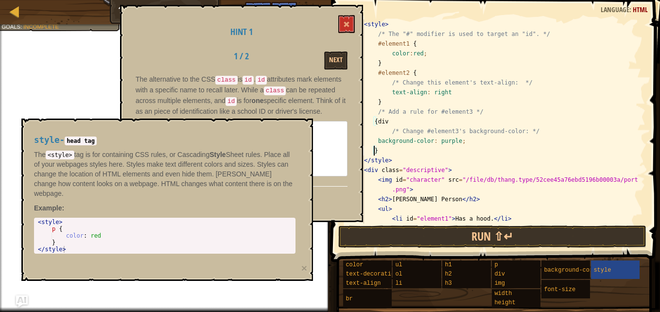
click at [297, 128] on div "style - head tag The <style> tag is for containing CSS rules, or Cascading Styl…" at bounding box center [164, 194] width 275 height 137
click at [609, 265] on div "style" at bounding box center [624, 270] width 66 height 18
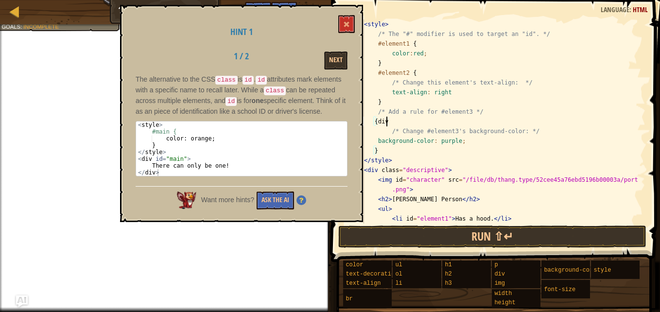
click at [394, 120] on div "< style > /* The "#" modifier is used to target an "id". */ #element1 { color :…" at bounding box center [500, 131] width 276 height 224
type textarea "{"
click at [278, 208] on button "Ask the AI" at bounding box center [275, 200] width 37 height 18
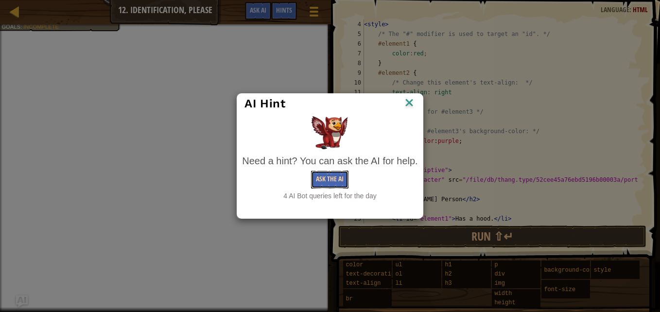
click at [330, 181] on button "Ask the AI" at bounding box center [329, 180] width 37 height 18
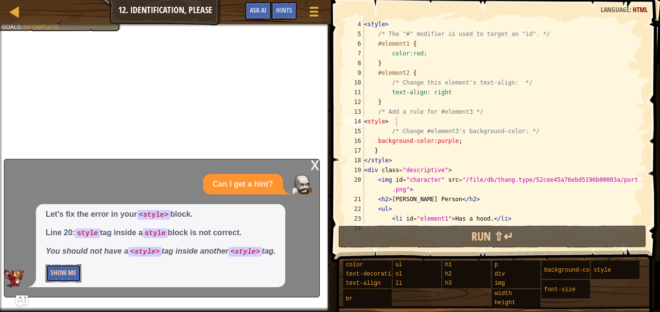
click at [72, 270] on button "Show Me" at bounding box center [63, 273] width 35 height 18
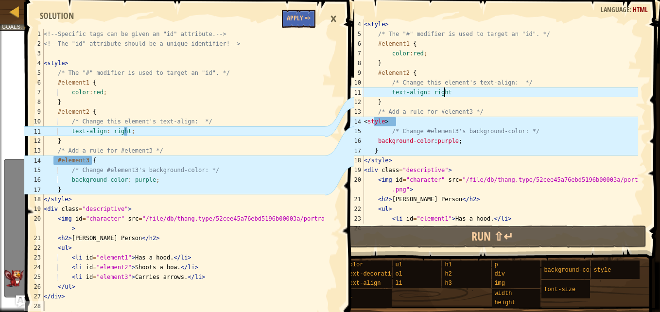
click at [462, 94] on div "< style > /* The "#" modifier is used to target an "id". */ #element1 { color :…" at bounding box center [500, 131] width 276 height 224
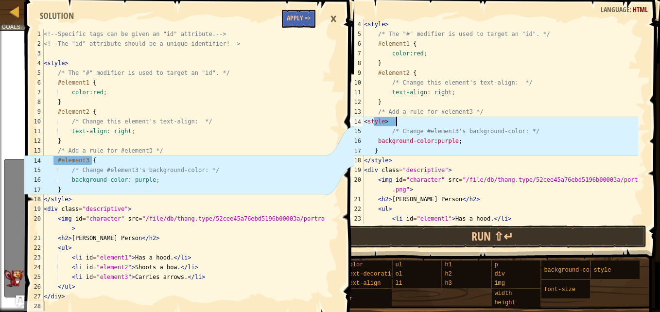
click at [397, 119] on div "< style > /* The "#" modifier is used to target an "id". */ #element1 { color :…" at bounding box center [500, 131] width 276 height 224
type textarea "<"
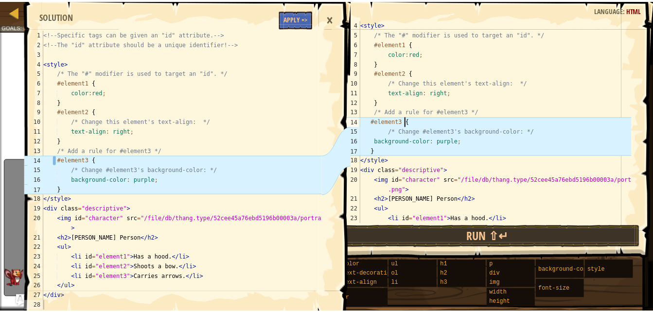
scroll to position [4, 3]
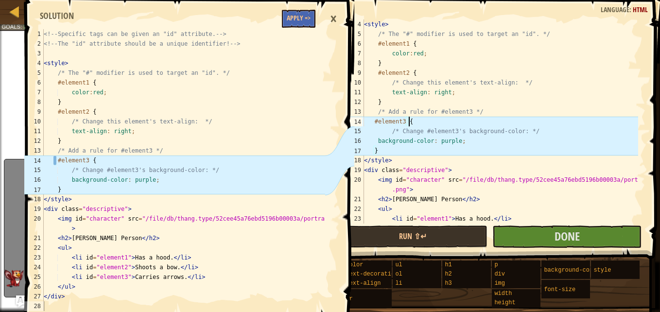
click at [374, 121] on div "< style > /* The "#" modifier is used to target an "id". */ #element1 { color :…" at bounding box center [500, 131] width 276 height 224
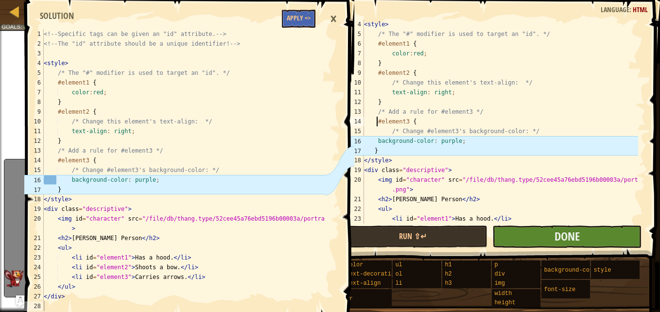
type textarea "#element3 {"
click at [521, 230] on button "Done" at bounding box center [566, 237] width 149 height 22
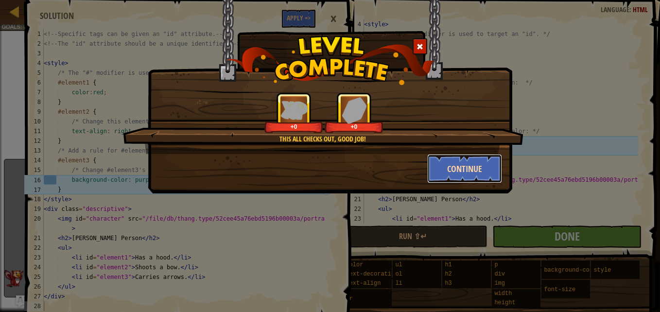
click at [452, 174] on button "Continue" at bounding box center [464, 168] width 75 height 29
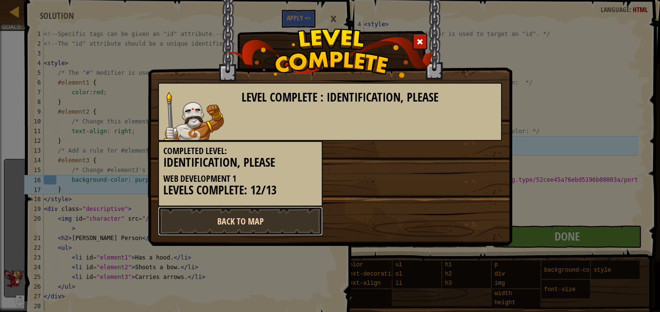
click at [304, 217] on link "Back to Map" at bounding box center [240, 221] width 165 height 29
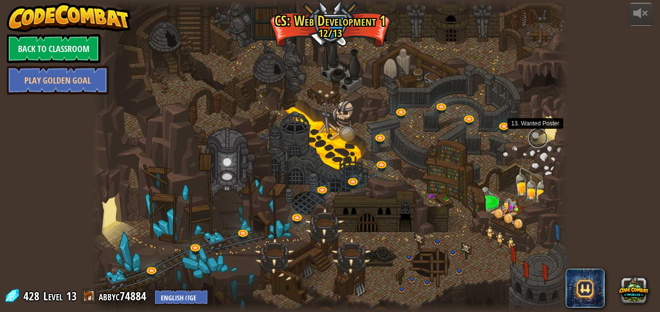
click at [537, 133] on link at bounding box center [537, 137] width 19 height 19
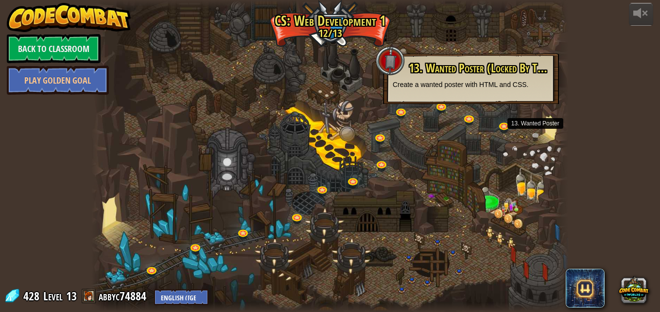
click at [34, 300] on span "428" at bounding box center [32, 296] width 19 height 16
click at [70, 56] on link "Back to Classroom" at bounding box center [54, 48] width 94 height 29
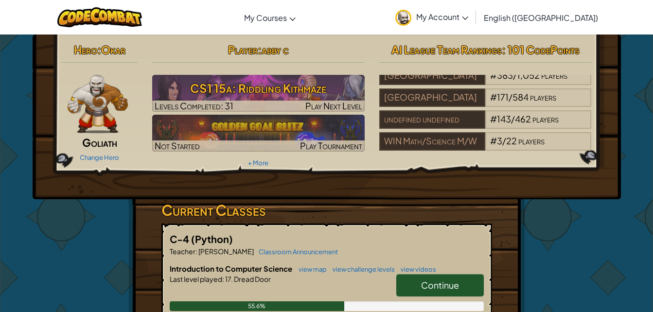
scroll to position [39, 0]
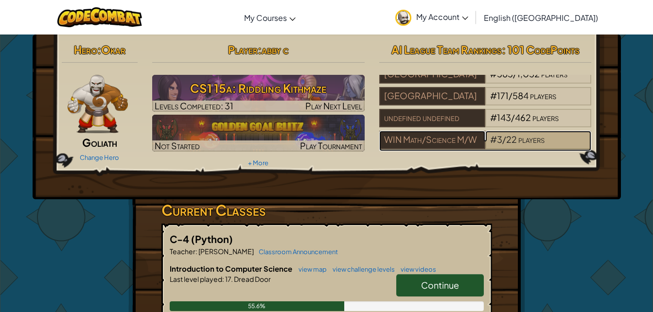
click at [535, 134] on span "players" at bounding box center [531, 139] width 26 height 11
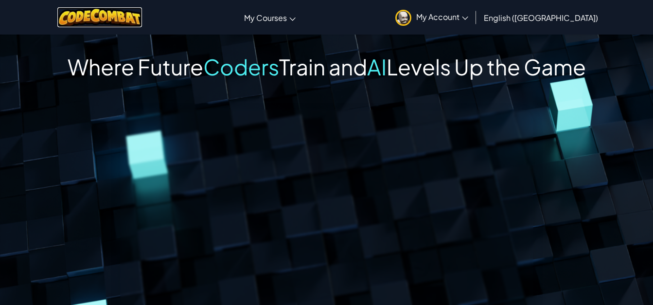
click at [125, 15] on img at bounding box center [99, 17] width 85 height 20
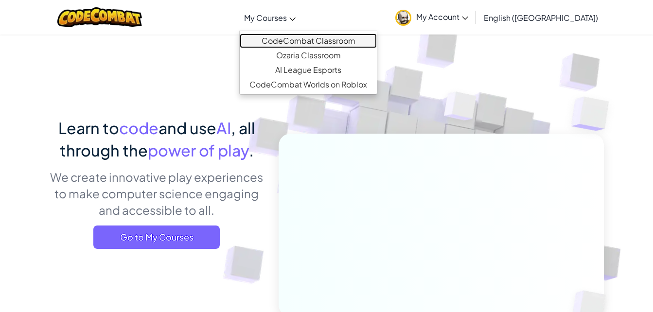
click at [331, 36] on link "CodeCombat Classroom" at bounding box center [308, 41] width 137 height 15
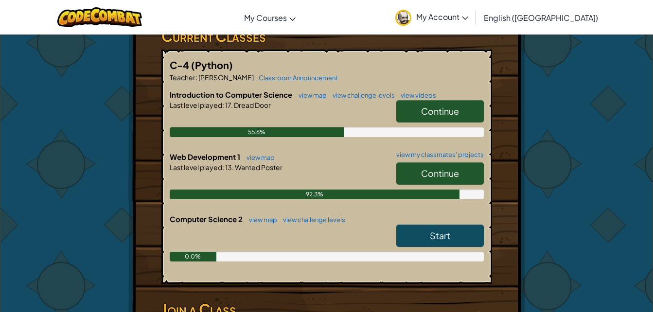
scroll to position [175, 0]
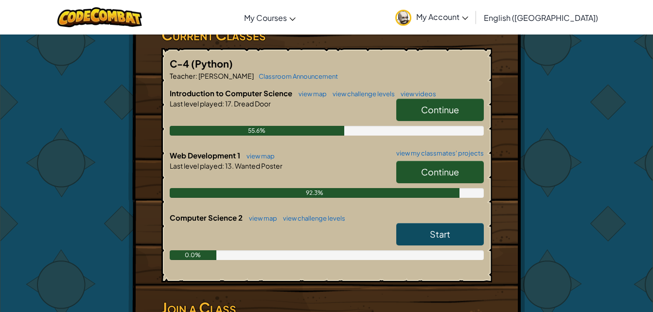
click at [446, 172] on span "Continue" at bounding box center [440, 171] width 38 height 11
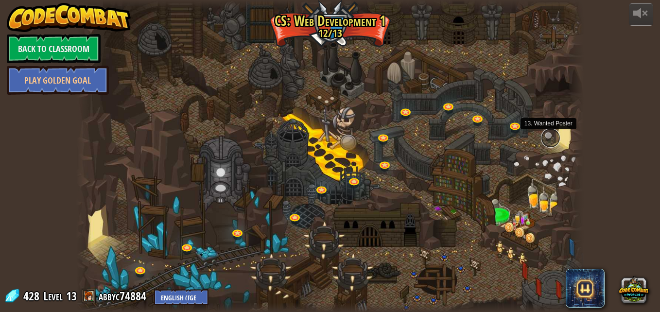
click at [550, 137] on link at bounding box center [550, 137] width 19 height 19
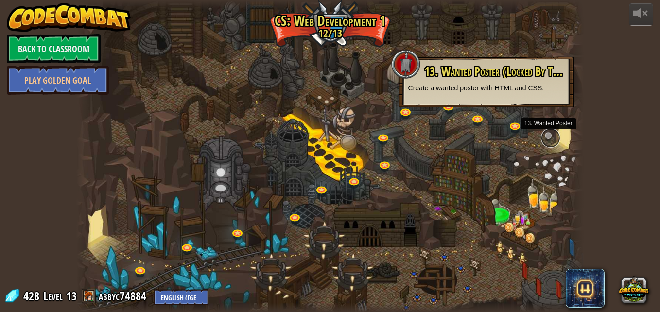
click at [552, 135] on link at bounding box center [550, 137] width 19 height 19
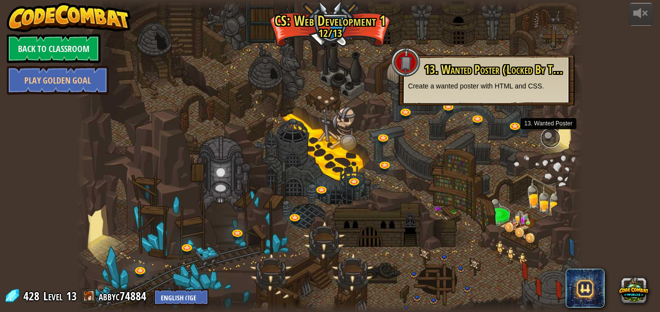
click at [552, 135] on link at bounding box center [550, 137] width 19 height 19
click at [43, 44] on link "Back to Classroom" at bounding box center [54, 48] width 94 height 29
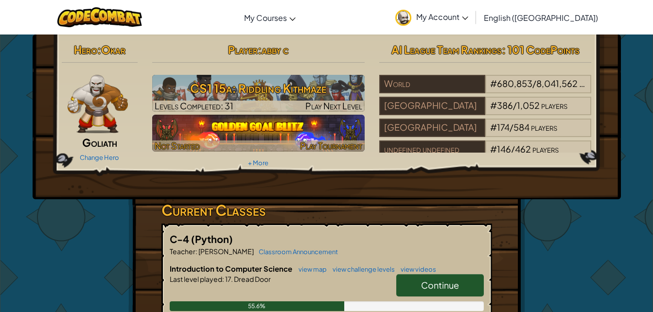
click at [331, 136] on img at bounding box center [258, 133] width 212 height 37
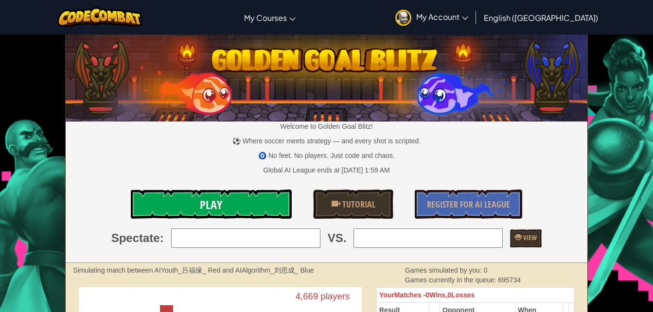
click at [260, 192] on link "Play" at bounding box center [211, 204] width 161 height 29
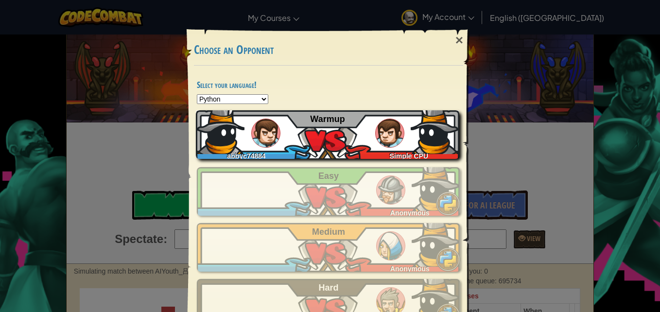
click at [365, 133] on div "abbyc74884 Simple CPU Warmup" at bounding box center [327, 134] width 263 height 49
